Goal: Task Accomplishment & Management: Manage account settings

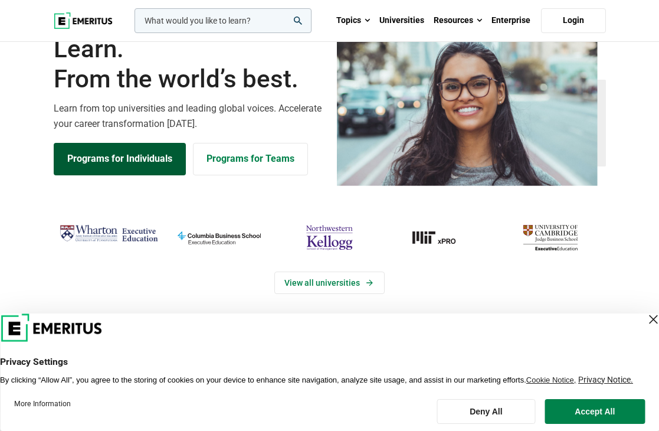
click at [119, 175] on link "Programs for Individuals" at bounding box center [120, 159] width 132 height 32
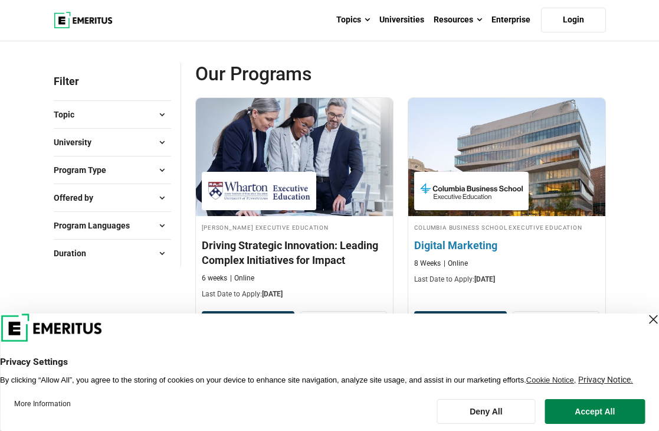
scroll to position [80, 0]
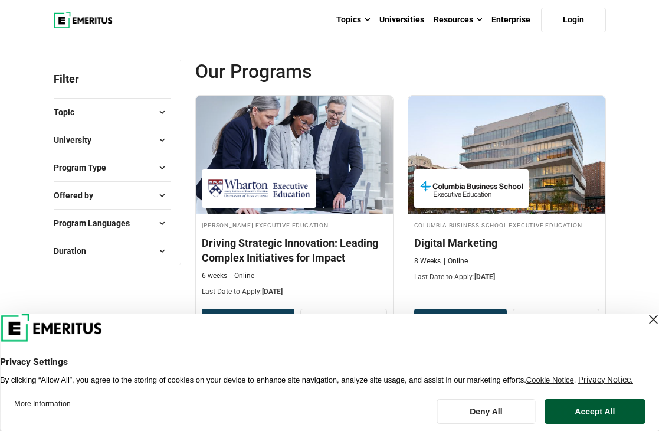
click at [565, 403] on button "Accept All" at bounding box center [595, 411] width 100 height 25
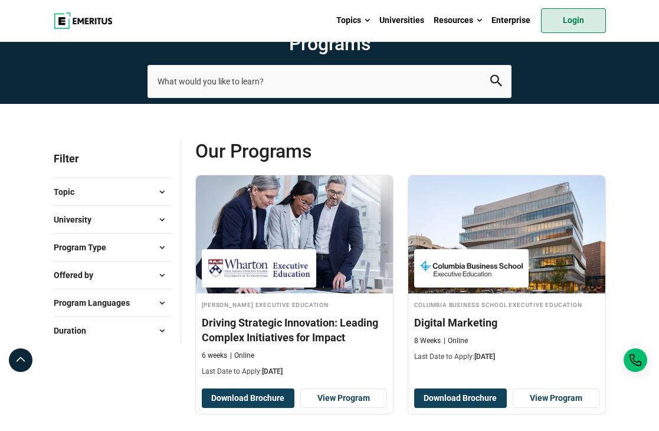
scroll to position [0, 0]
click at [583, 15] on link "Login" at bounding box center [573, 20] width 65 height 25
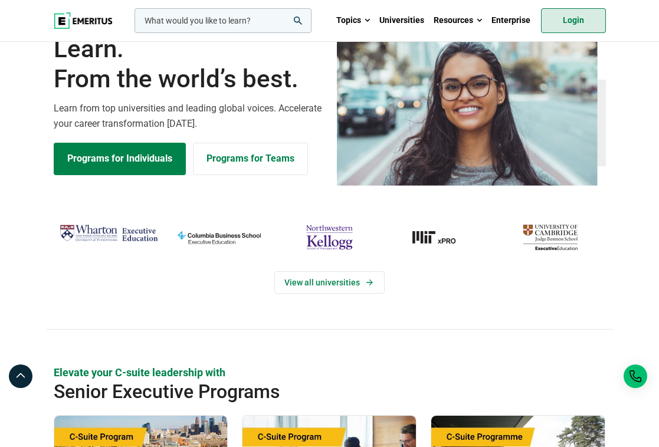
click at [567, 11] on link "Login" at bounding box center [573, 20] width 65 height 25
click at [580, 18] on link "Login" at bounding box center [573, 20] width 65 height 25
click at [581, 32] on link "Login" at bounding box center [573, 20] width 65 height 25
